Goal: Task Accomplishment & Management: Complete application form

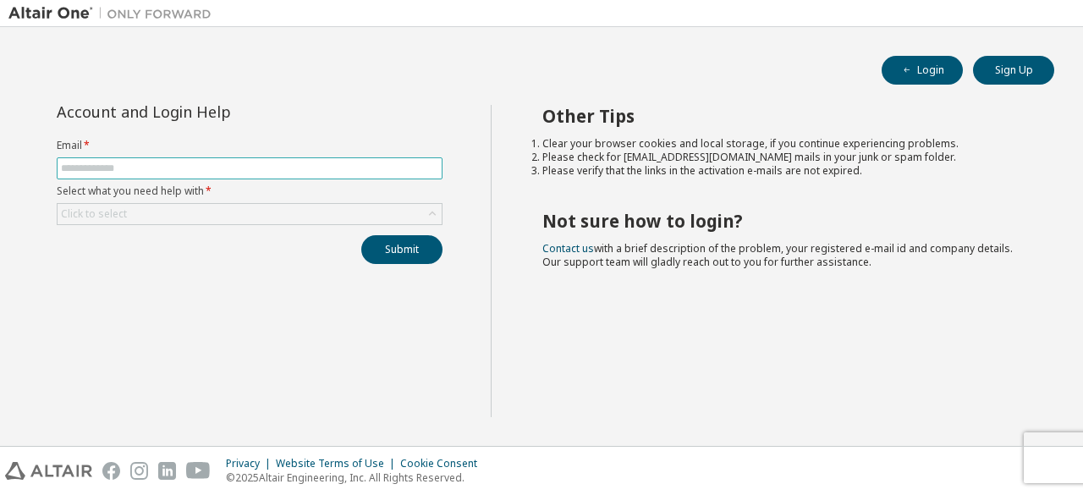
click at [344, 166] on input "text" at bounding box center [249, 169] width 377 height 14
type input "**********"
click at [1014, 71] on button "Sign Up" at bounding box center [1013, 70] width 81 height 29
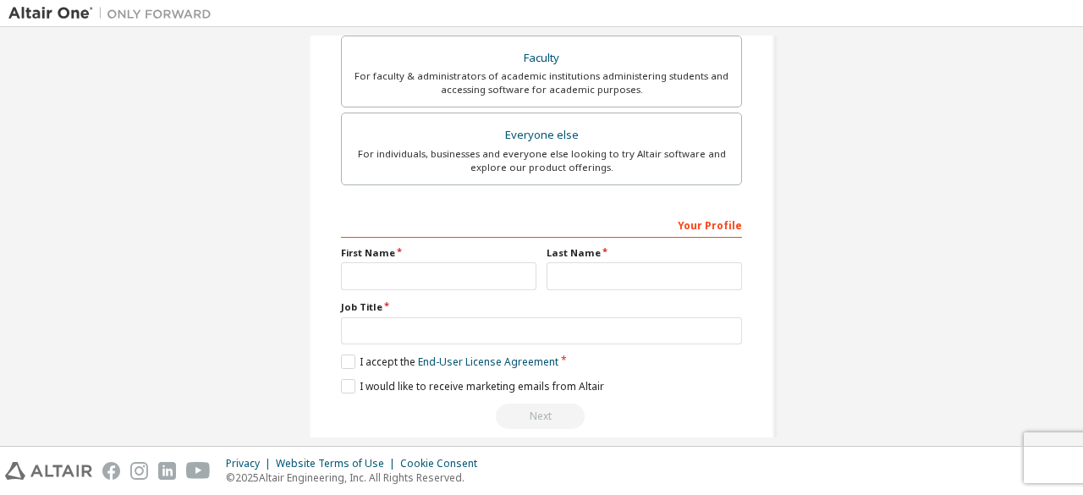
scroll to position [489, 0]
